Goal: Task Accomplishment & Management: Manage account settings

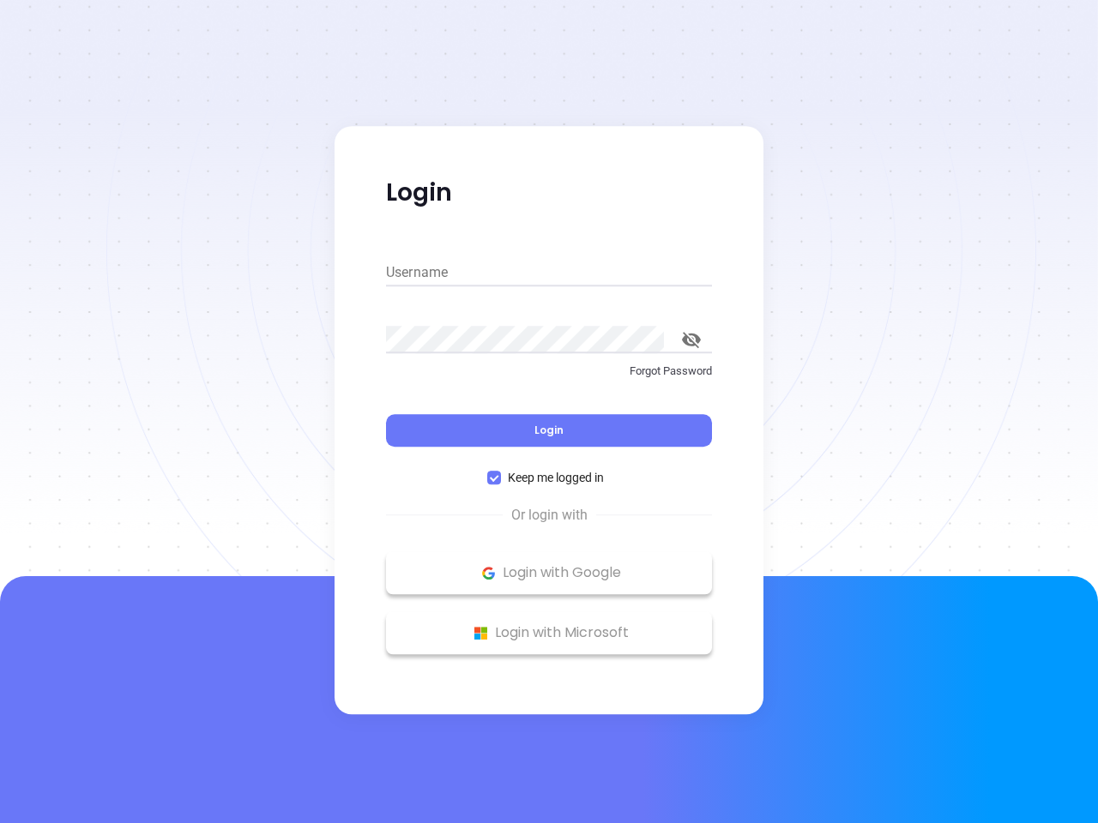
click at [549, 412] on div "Login" at bounding box center [549, 420] width 326 height 53
click at [549, 273] on input "Username" at bounding box center [549, 272] width 326 height 27
click at [691, 340] on icon "toggle password visibility" at bounding box center [691, 340] width 19 height 16
click at [549, 430] on span "Login" at bounding box center [548, 430] width 29 height 15
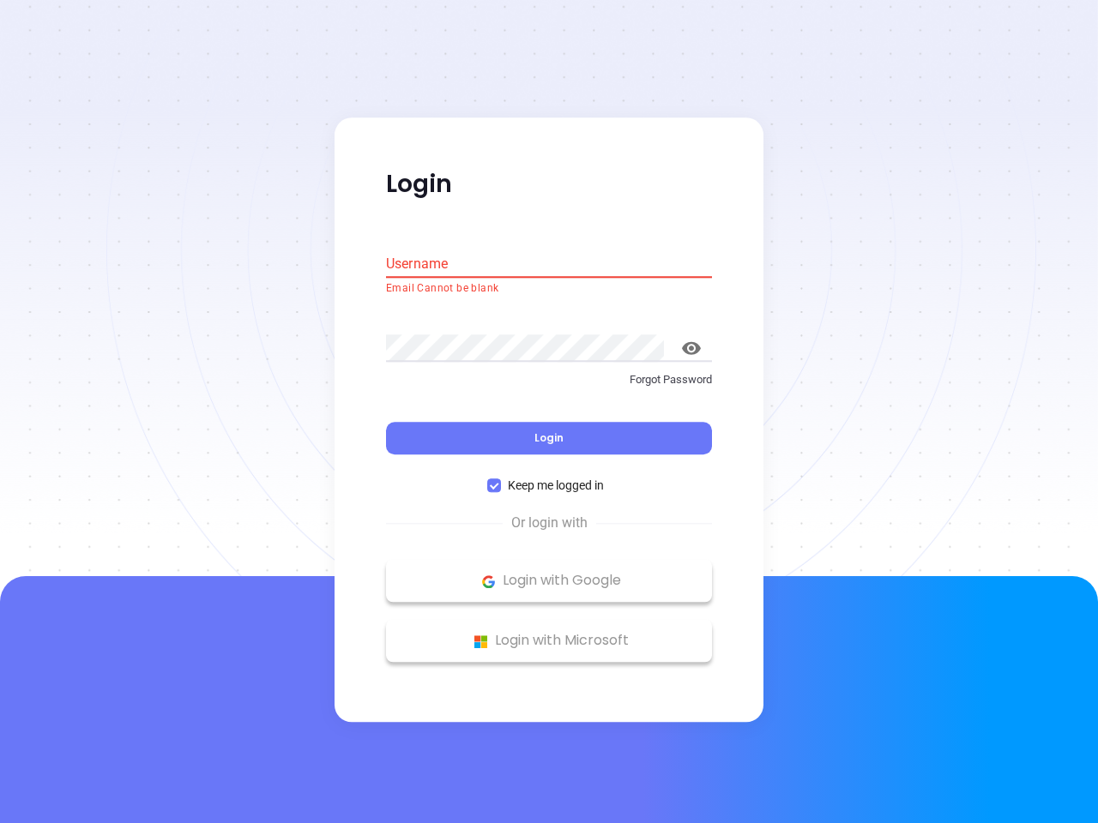
click at [549, 478] on span "Keep me logged in" at bounding box center [556, 486] width 110 height 19
click at [501, 479] on input "Keep me logged in" at bounding box center [494, 486] width 14 height 14
checkbox input "false"
click at [549, 573] on p "Login with Google" at bounding box center [548, 581] width 309 height 26
click at [549, 633] on p "Login with Microsoft" at bounding box center [548, 642] width 309 height 26
